Goal: Navigation & Orientation: Find specific page/section

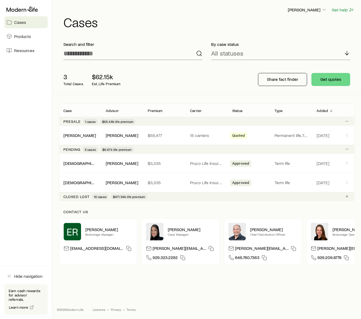
scroll to position [4, 0]
click at [23, 39] on link "Products" at bounding box center [25, 36] width 43 height 12
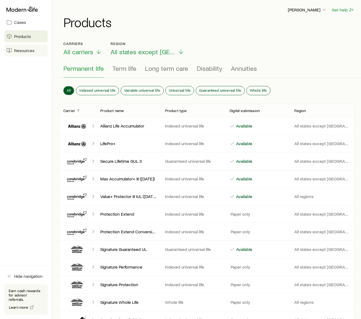
click at [24, 52] on span "Resources" at bounding box center [24, 50] width 20 height 5
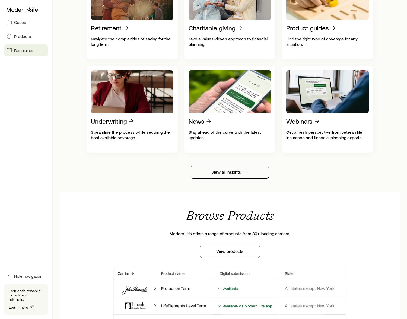
scroll to position [92, 0]
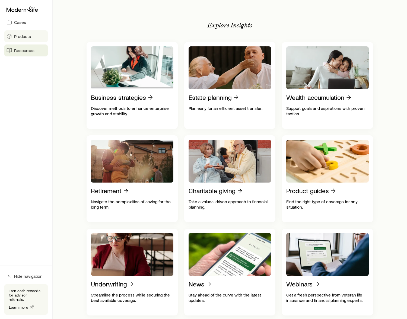
click at [26, 39] on link "Products" at bounding box center [25, 36] width 43 height 12
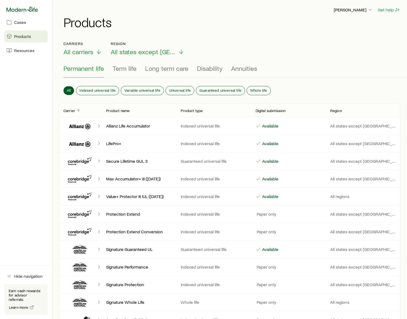
click at [24, 9] on icon at bounding box center [22, 9] width 31 height 5
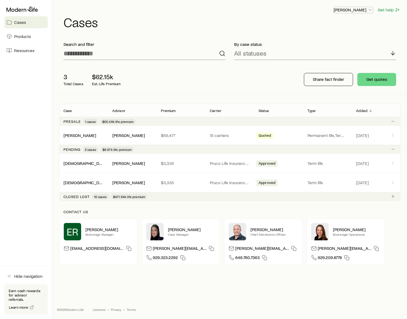
click at [365, 10] on icon "button" at bounding box center [369, 9] width 5 height 5
click at [365, 11] on button "Get help" at bounding box center [388, 10] width 23 height 6
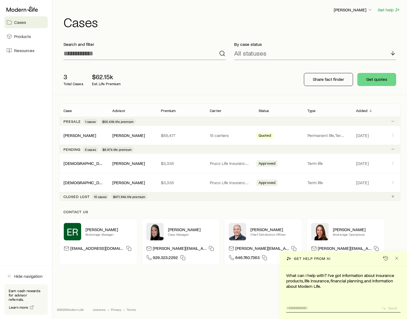
click at [301, 308] on textarea at bounding box center [331, 306] width 91 height 8
click at [74, 312] on footer "© 2025 Modern Life Licenses • Privacy • Terms" at bounding box center [230, 309] width 354 height 20
click at [13, 12] on icon at bounding box center [22, 9] width 31 height 5
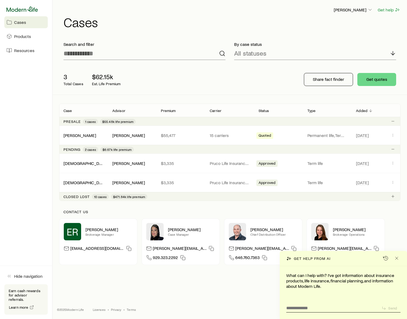
click at [21, 10] on icon at bounding box center [22, 9] width 31 height 5
click at [365, 11] on icon "button" at bounding box center [369, 9] width 5 height 5
click at [365, 259] on icon "Close" at bounding box center [396, 257] width 5 height 5
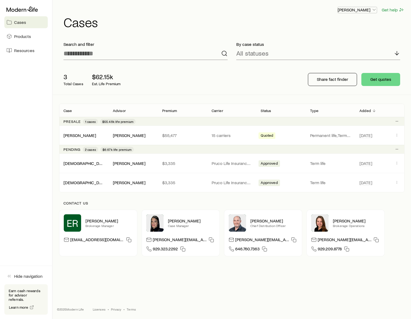
click at [366, 11] on p "[PERSON_NAME]" at bounding box center [357, 9] width 39 height 5
click at [328, 28] on button "Sign out" at bounding box center [344, 25] width 61 height 10
